Goal: Task Accomplishment & Management: Manage account settings

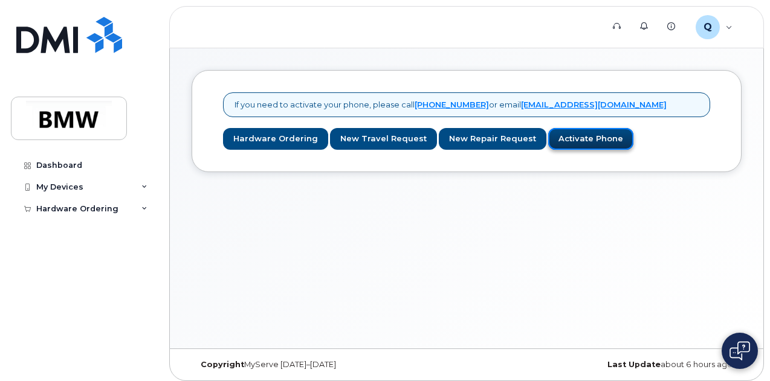
click at [560, 145] on link "Activate Phone" at bounding box center [590, 139] width 85 height 22
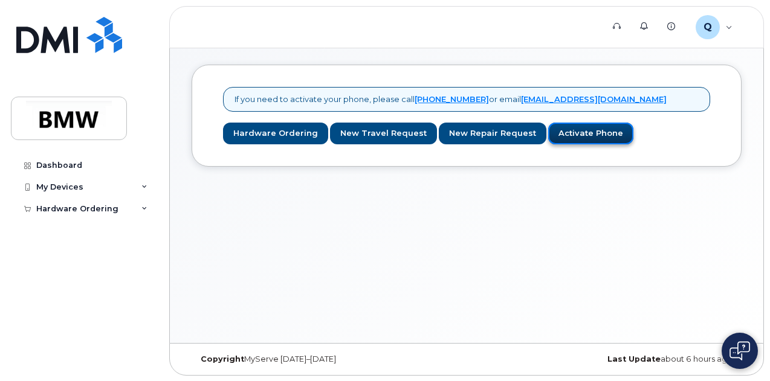
click at [566, 140] on link "Activate Phone" at bounding box center [590, 134] width 85 height 22
click at [137, 190] on div "My Devices" at bounding box center [84, 187] width 146 height 22
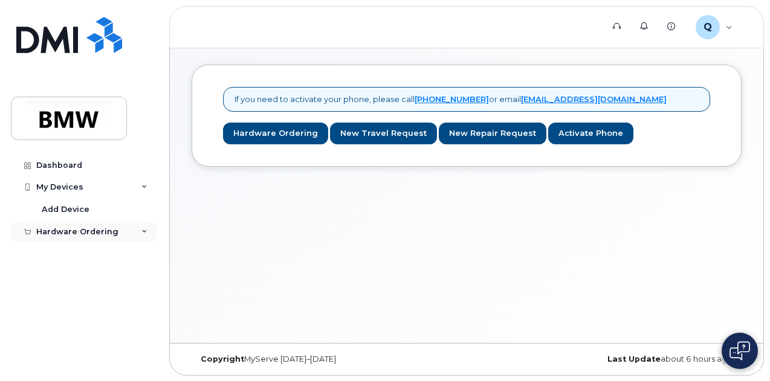
click at [135, 233] on div "Hardware Ordering" at bounding box center [84, 232] width 146 height 22
click at [59, 189] on div "My Devices" at bounding box center [59, 187] width 47 height 10
click at [580, 137] on link "Activate Phone" at bounding box center [590, 134] width 85 height 22
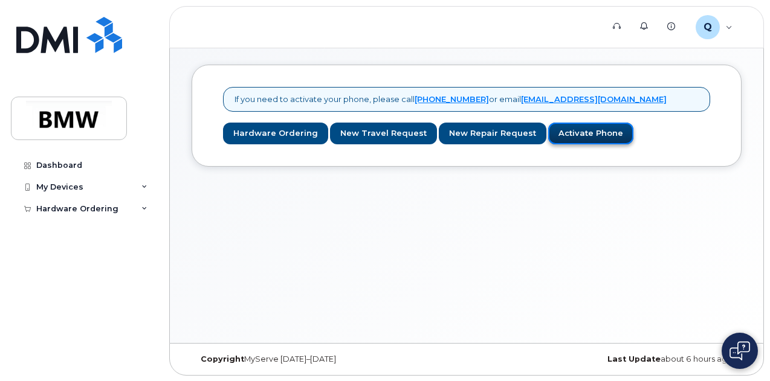
click at [580, 137] on link "Activate Phone" at bounding box center [590, 134] width 85 height 22
click at [548, 135] on link "Activate Phone" at bounding box center [590, 134] width 85 height 22
click at [147, 187] on div "My Devices" at bounding box center [84, 187] width 146 height 22
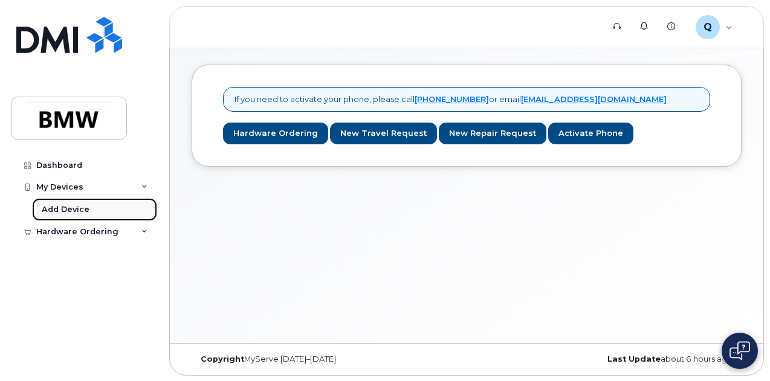
click at [89, 210] on link "Add Device" at bounding box center [94, 209] width 125 height 23
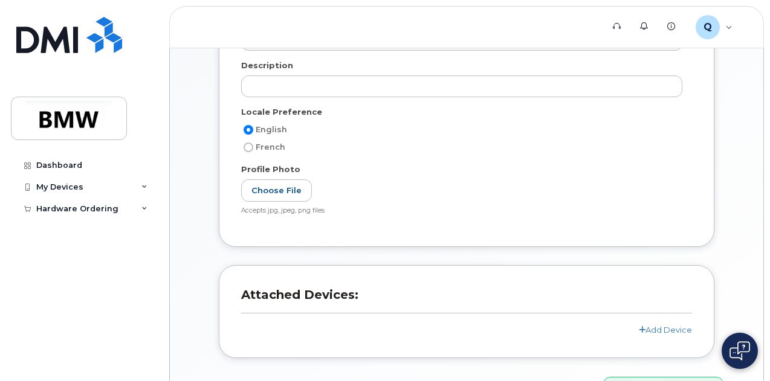
scroll to position [280, 0]
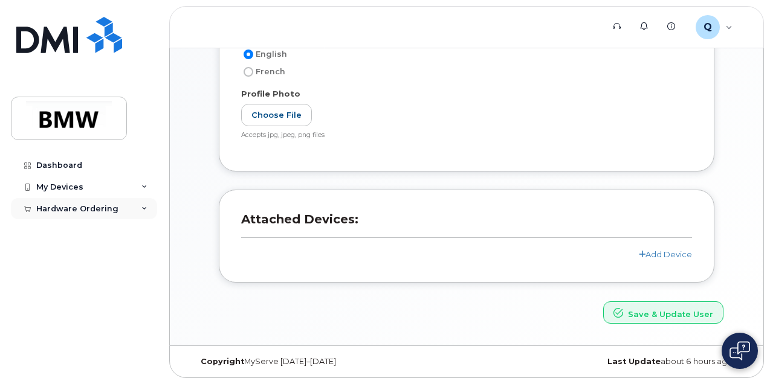
click at [118, 208] on div "Hardware Ordering" at bounding box center [84, 209] width 146 height 22
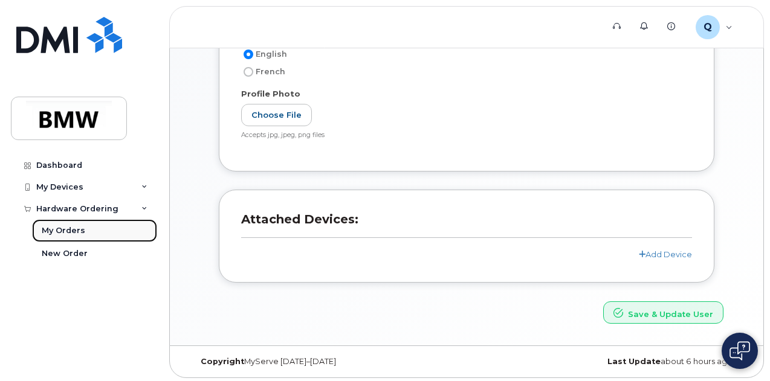
click at [69, 229] on div "My Orders" at bounding box center [63, 230] width 43 height 11
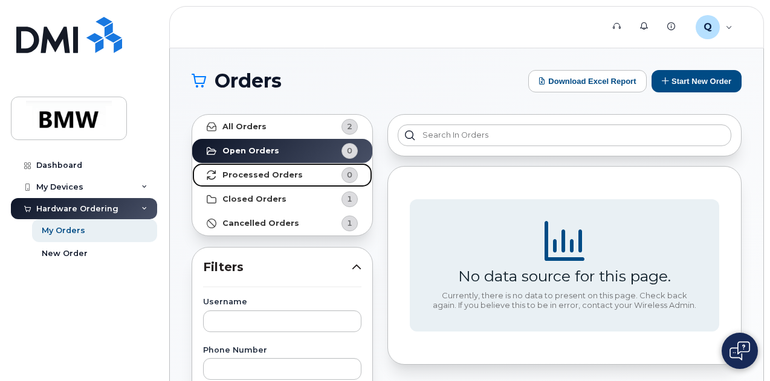
click at [287, 170] on strong "Processed Orders" at bounding box center [262, 175] width 80 height 10
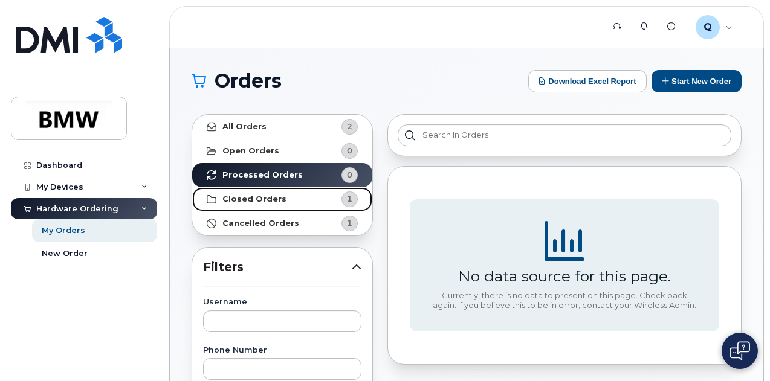
click at [262, 199] on strong "Closed Orders" at bounding box center [254, 200] width 64 height 10
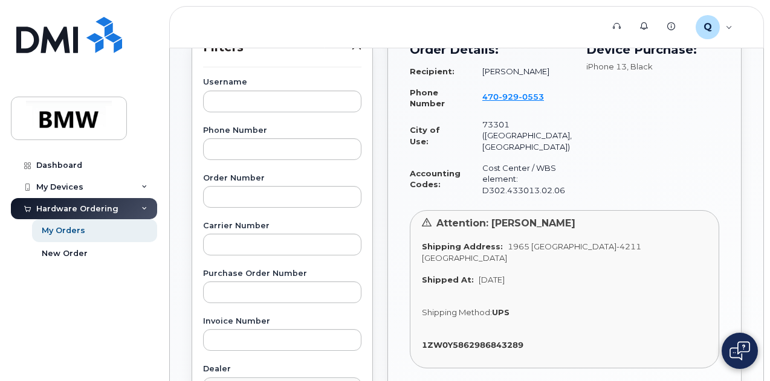
scroll to position [347, 0]
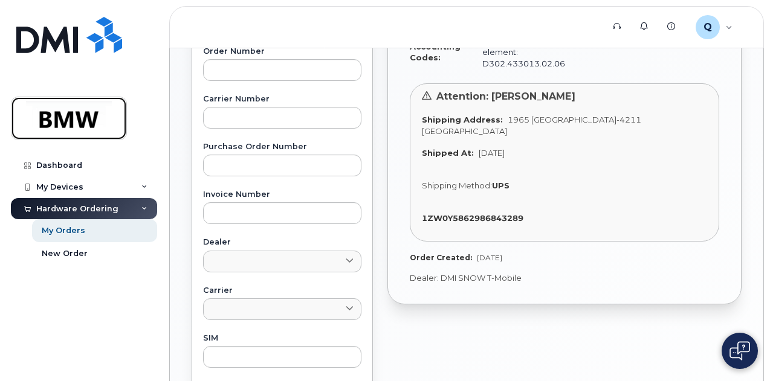
click at [68, 112] on img at bounding box center [68, 118] width 93 height 35
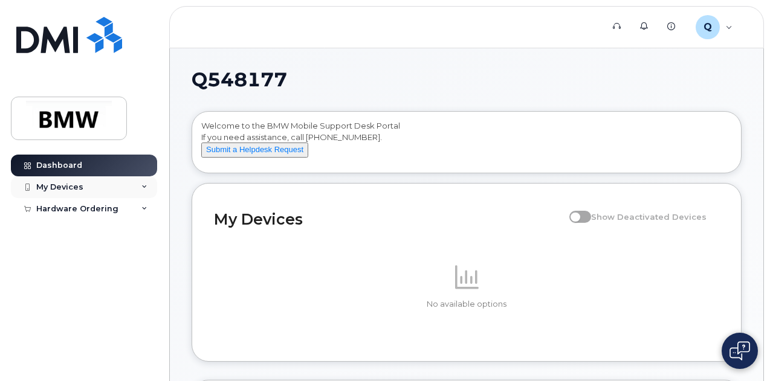
click at [79, 182] on div "My Devices" at bounding box center [59, 187] width 47 height 10
click at [71, 193] on div "My Devices" at bounding box center [84, 187] width 146 height 22
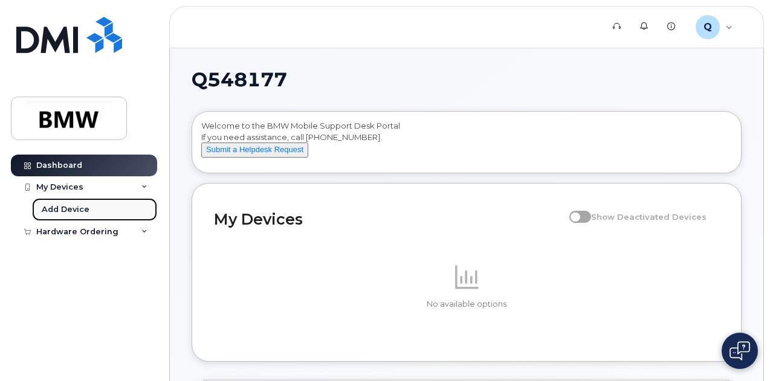
click at [66, 216] on link "Add Device" at bounding box center [94, 209] width 125 height 23
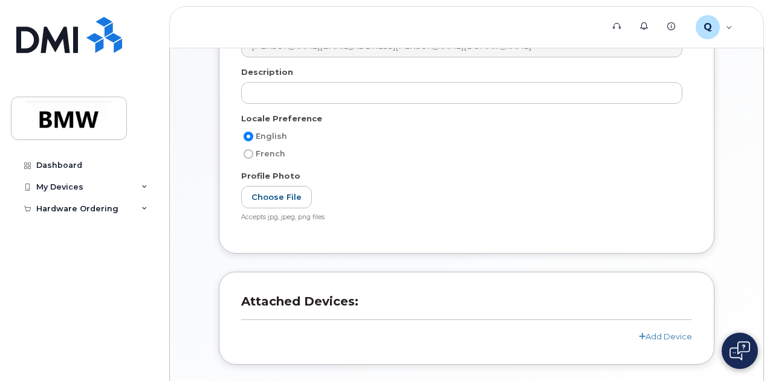
scroll to position [199, 0]
click at [651, 331] on link "Add Device" at bounding box center [665, 336] width 53 height 10
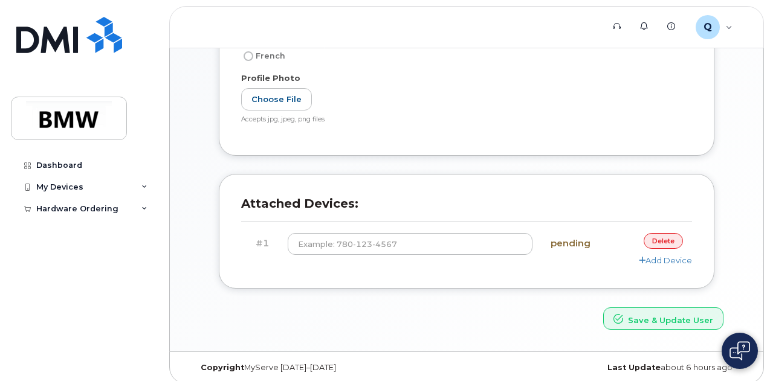
scroll to position [297, 0]
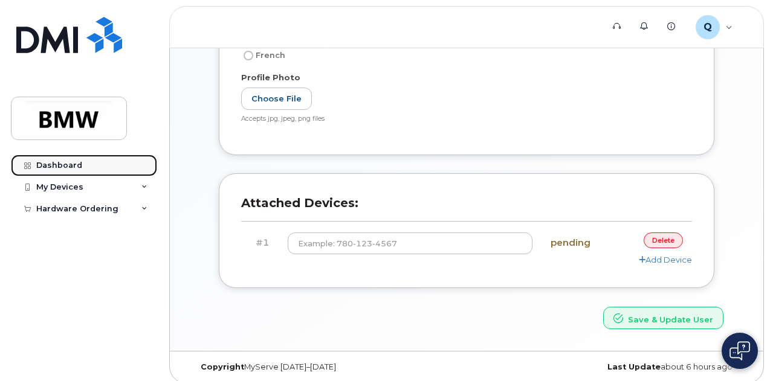
click at [56, 170] on link "Dashboard" at bounding box center [84, 166] width 146 height 22
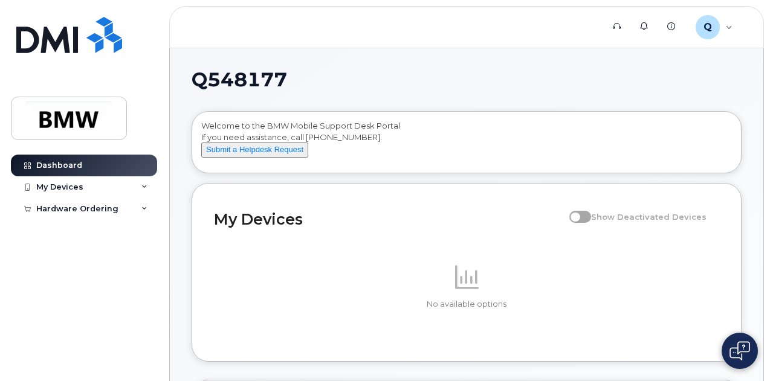
click at [349, 227] on h2 "My Devices" at bounding box center [388, 219] width 349 height 18
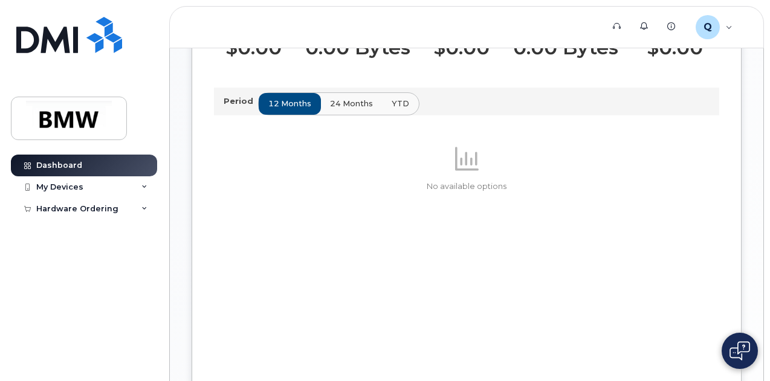
scroll to position [411, 0]
click at [101, 189] on div "My Devices" at bounding box center [84, 187] width 146 height 22
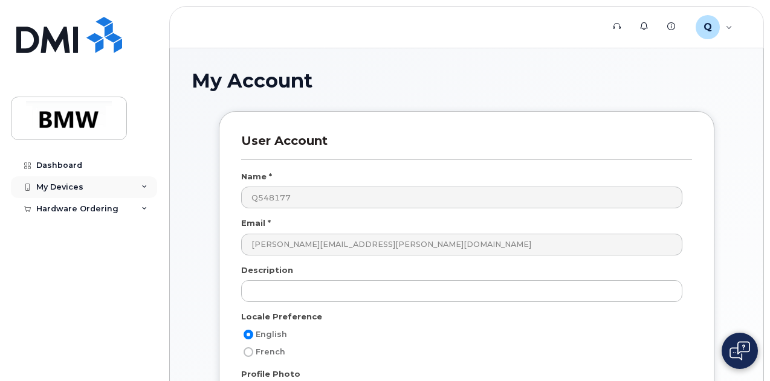
click at [126, 195] on div "My Devices" at bounding box center [84, 187] width 146 height 22
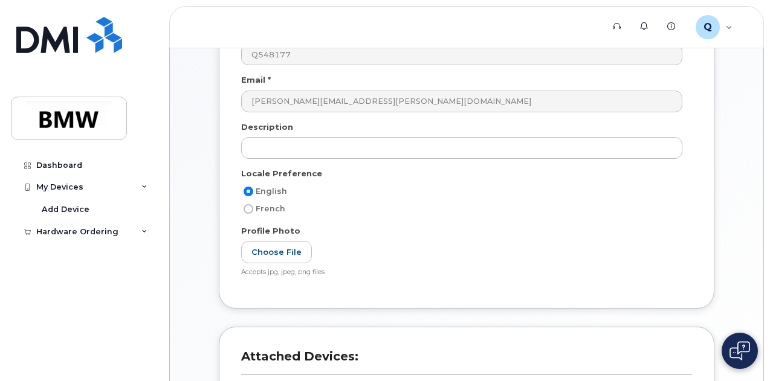
scroll to position [280, 0]
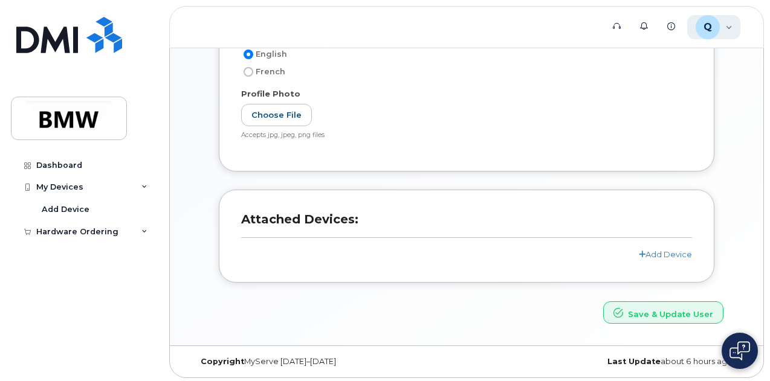
click at [721, 24] on div "Q Q548177 Employee" at bounding box center [714, 27] width 54 height 24
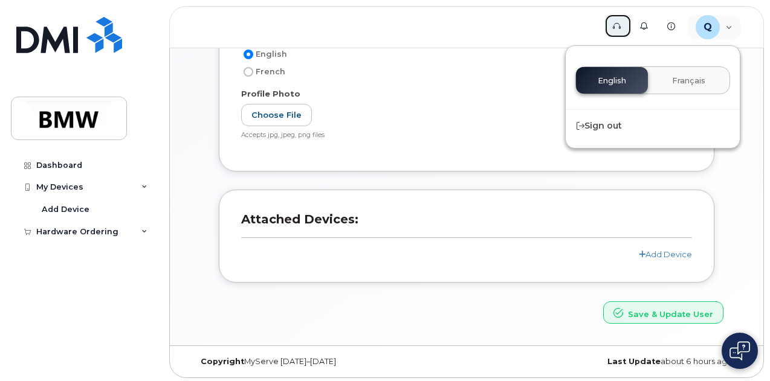
click at [612, 25] on link "Support" at bounding box center [617, 26] width 27 height 24
